Goal: Task Accomplishment & Management: Use online tool/utility

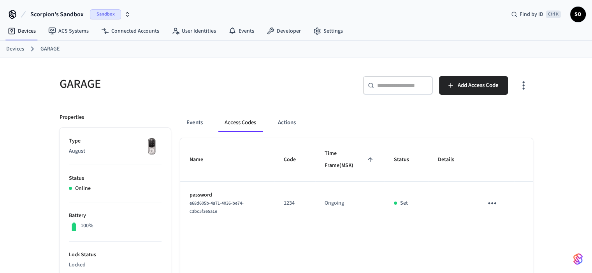
click at [13, 49] on link "Devices" at bounding box center [15, 49] width 18 height 8
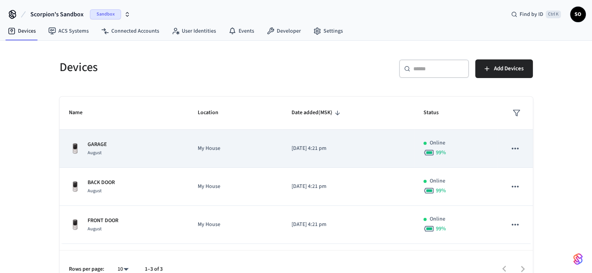
scroll to position [14, 0]
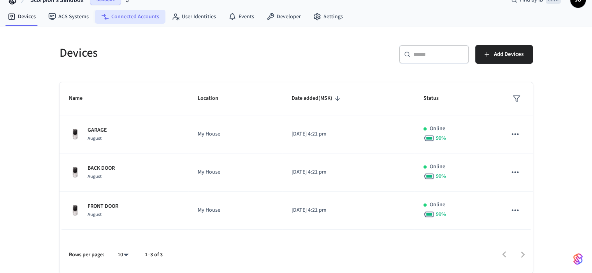
click at [123, 19] on link "Connected Accounts" at bounding box center [130, 17] width 70 height 14
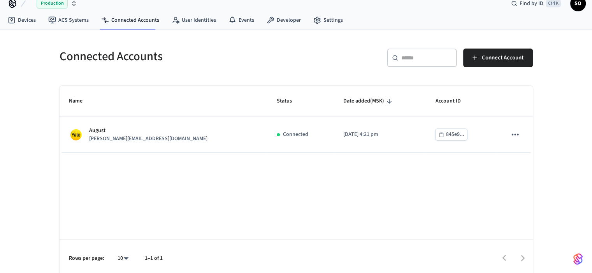
scroll to position [14, 0]
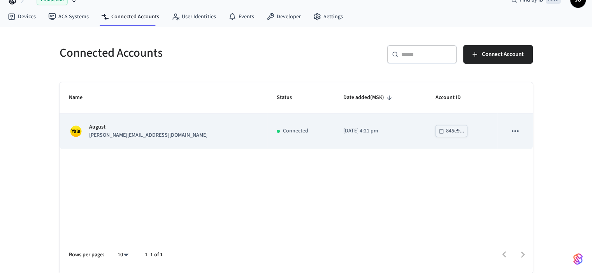
click at [513, 131] on icon "sticky table" at bounding box center [515, 131] width 10 height 10
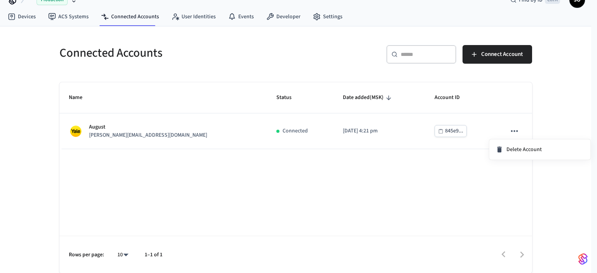
click at [555, 124] on div at bounding box center [298, 136] width 597 height 273
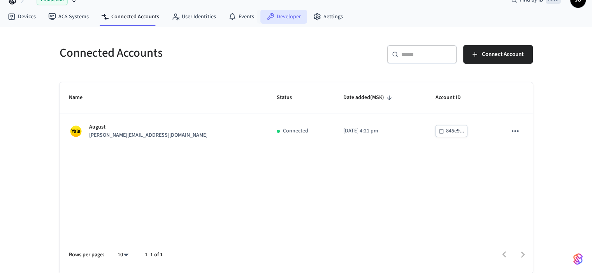
click at [282, 20] on link "Developer" at bounding box center [283, 17] width 47 height 14
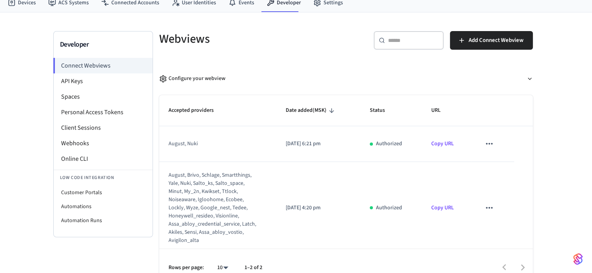
scroll to position [39, 0]
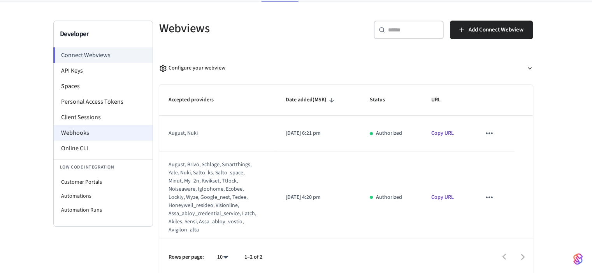
click at [97, 130] on li "Webhooks" at bounding box center [103, 133] width 99 height 16
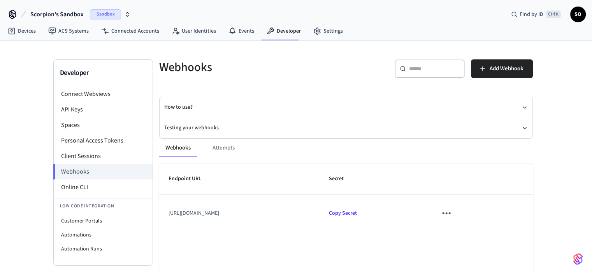
click at [187, 130] on div "Webhooks Attempts Endpoint URL Secret [URL][DOMAIN_NAME] Copy Secret Rows per p…" at bounding box center [341, 243] width 383 height 226
click at [197, 128] on button "Testing your webhooks" at bounding box center [345, 128] width 363 height 21
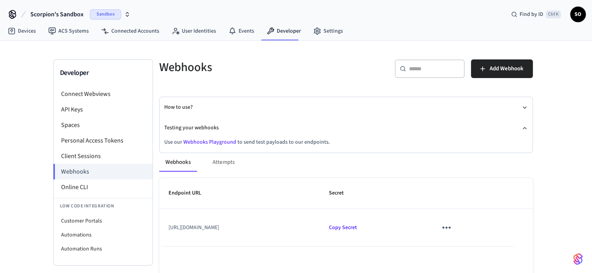
click at [213, 142] on link "Webhooks Playground" at bounding box center [209, 142] width 53 height 8
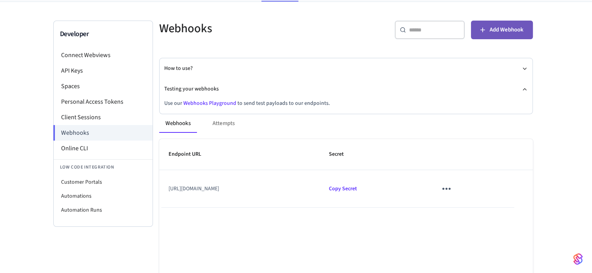
click at [504, 32] on span "Add Webhook" at bounding box center [506, 30] width 34 height 10
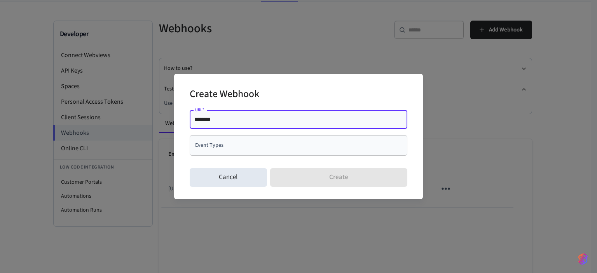
click at [401, 147] on div "Event Types" at bounding box center [299, 145] width 218 height 21
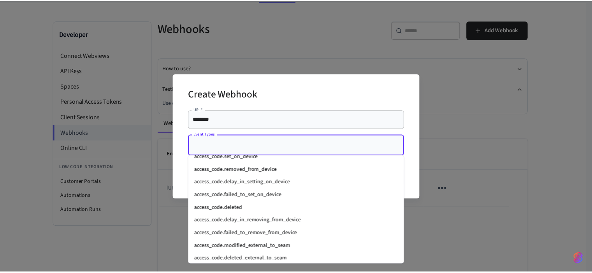
scroll to position [0, 0]
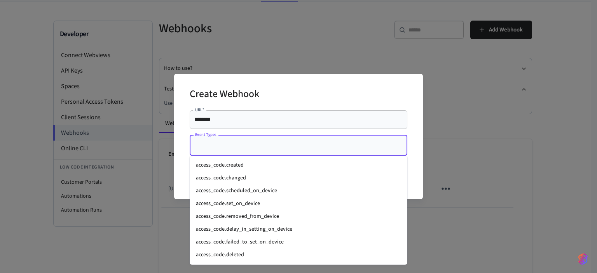
click at [412, 125] on div "Create Webhook URL   * ******** URL   * Event Types Event Types Cancel Create" at bounding box center [298, 136] width 249 height 125
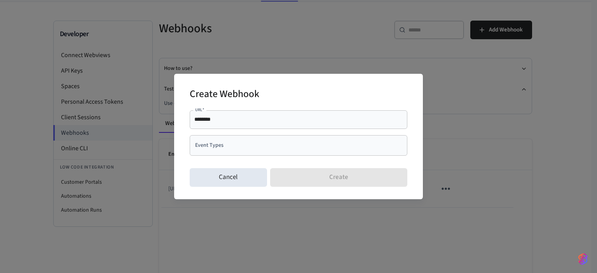
click at [464, 120] on div "Create Webhook URL   * ******** URL   * Event Types Event Types Cancel Create" at bounding box center [298, 136] width 597 height 273
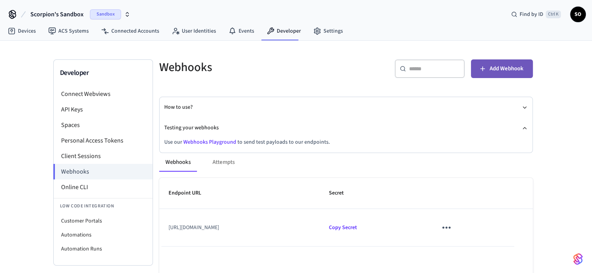
click at [502, 75] on button "Add Webhook" at bounding box center [502, 69] width 62 height 19
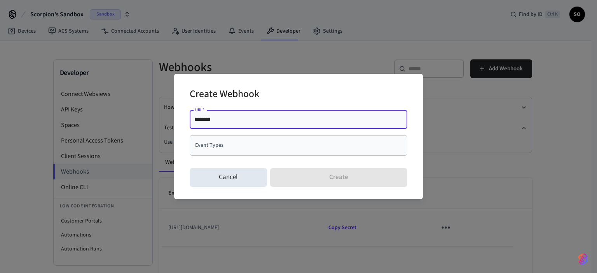
click at [256, 118] on input "********" at bounding box center [298, 120] width 208 height 8
drag, startPoint x: 240, startPoint y: 121, endPoint x: 184, endPoint y: 122, distance: 56.8
click at [184, 122] on div "Create Webhook URL   * ******** URL   * Event Types Event Types Cancel Create" at bounding box center [298, 136] width 249 height 125
paste input "**********"
click at [398, 119] on input "**********" at bounding box center [298, 120] width 208 height 8
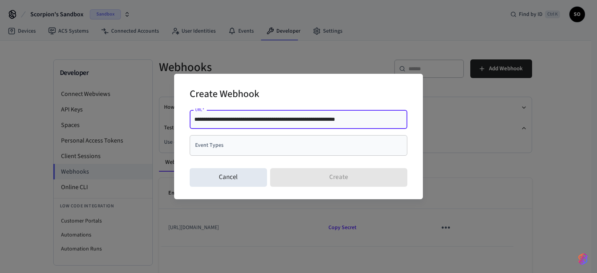
type input "**********"
click at [238, 142] on input "Event Types" at bounding box center [292, 146] width 199 height 14
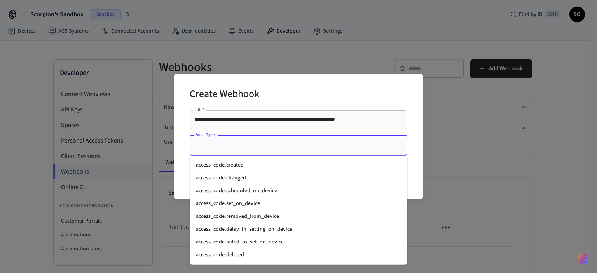
click at [232, 167] on li "access_code.created" at bounding box center [299, 165] width 218 height 13
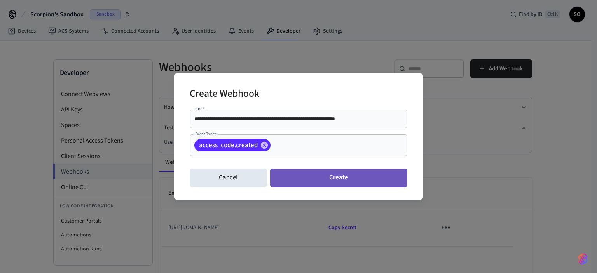
click at [352, 180] on button "Create" at bounding box center [338, 178] width 137 height 19
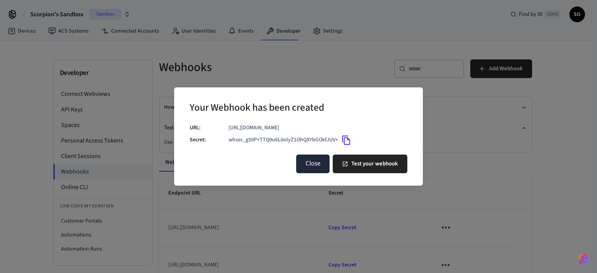
click at [301, 162] on button "Close" at bounding box center [312, 164] width 33 height 19
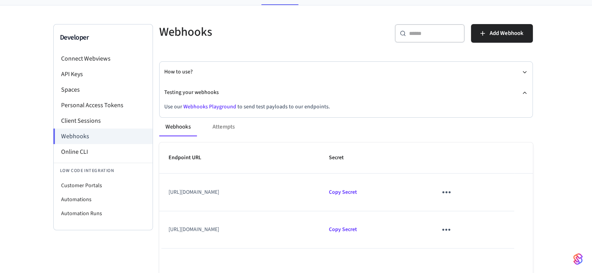
scroll to position [78, 0]
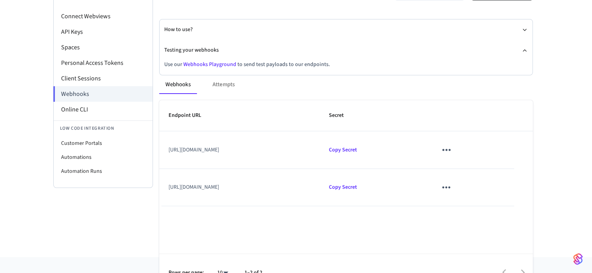
click at [277, 186] on td "[URL][DOMAIN_NAME]" at bounding box center [239, 187] width 161 height 37
click at [452, 187] on icon "sticky table" at bounding box center [446, 188] width 12 height 12
click at [551, 179] on div at bounding box center [298, 136] width 597 height 273
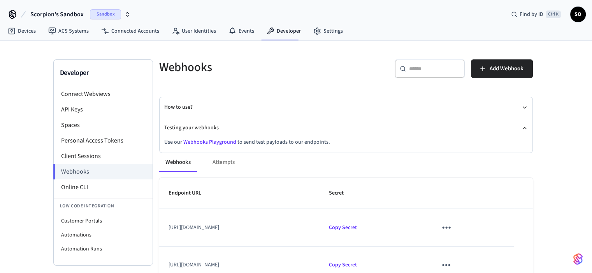
scroll to position [39, 0]
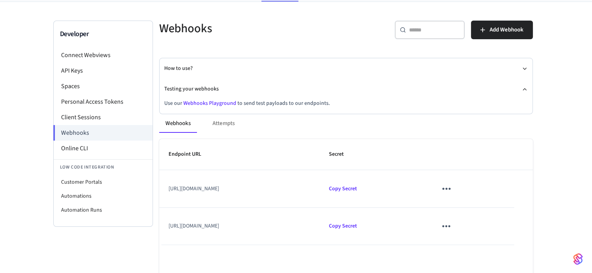
click at [452, 194] on icon "sticky table" at bounding box center [446, 189] width 12 height 12
click at [431, 188] on div at bounding box center [298, 136] width 597 height 273
click at [357, 188] on span "Copy Secret" at bounding box center [343, 189] width 28 height 8
click at [357, 189] on span "Copy Secret" at bounding box center [343, 189] width 28 height 8
